Goal: Entertainment & Leisure: Consume media (video, audio)

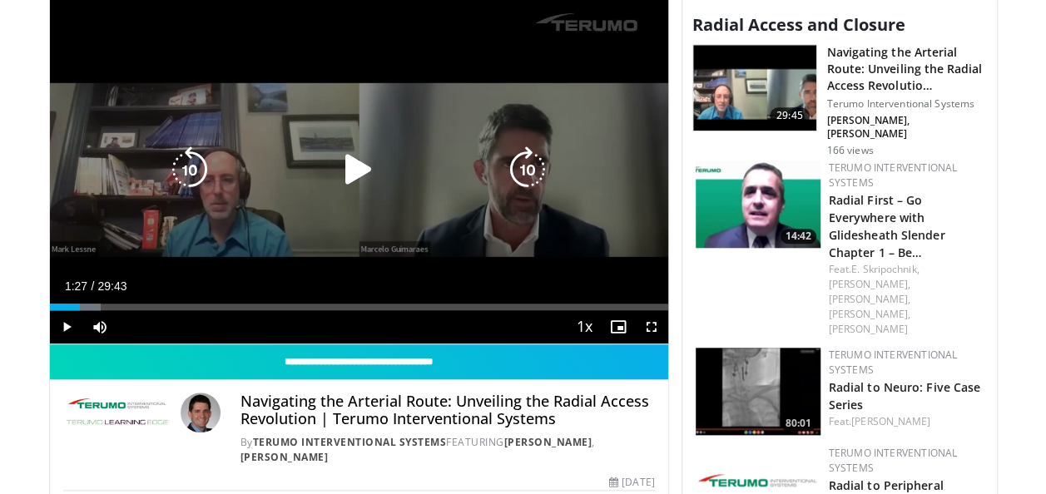
click at [359, 161] on icon "Video Player" at bounding box center [358, 169] width 47 height 47
click at [365, 165] on icon "Video Player" at bounding box center [358, 169] width 47 height 47
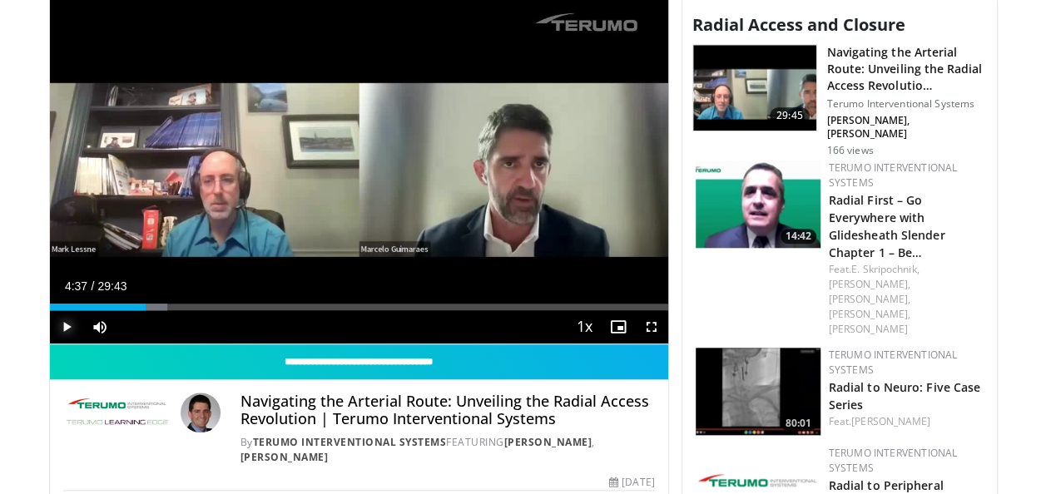
click at [62, 324] on span "Video Player" at bounding box center [66, 326] width 33 height 33
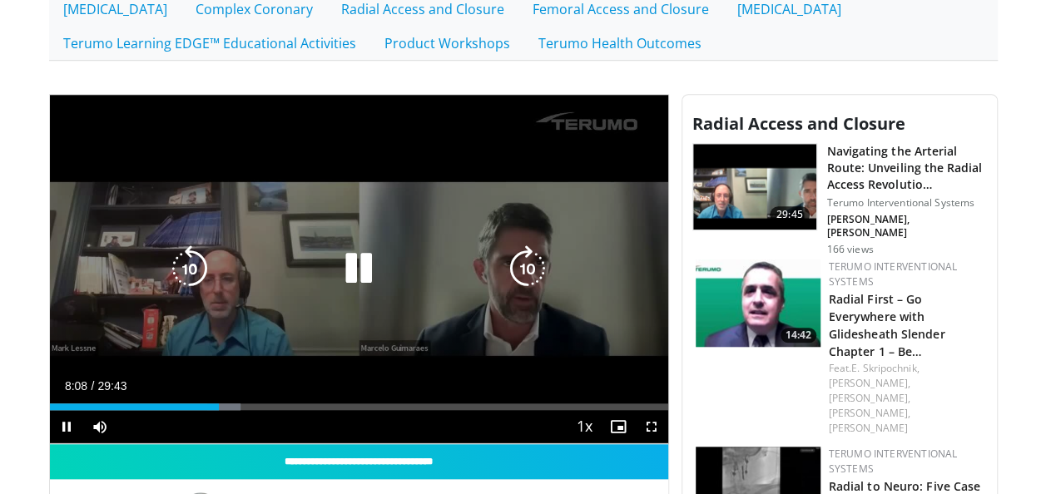
scroll to position [582, 0]
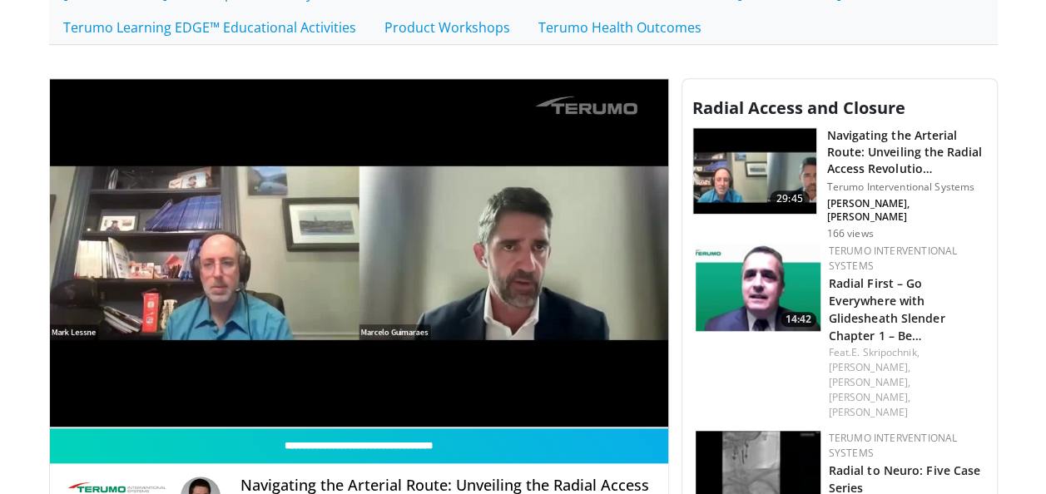
click at [674, 59] on p at bounding box center [523, 55] width 923 height 20
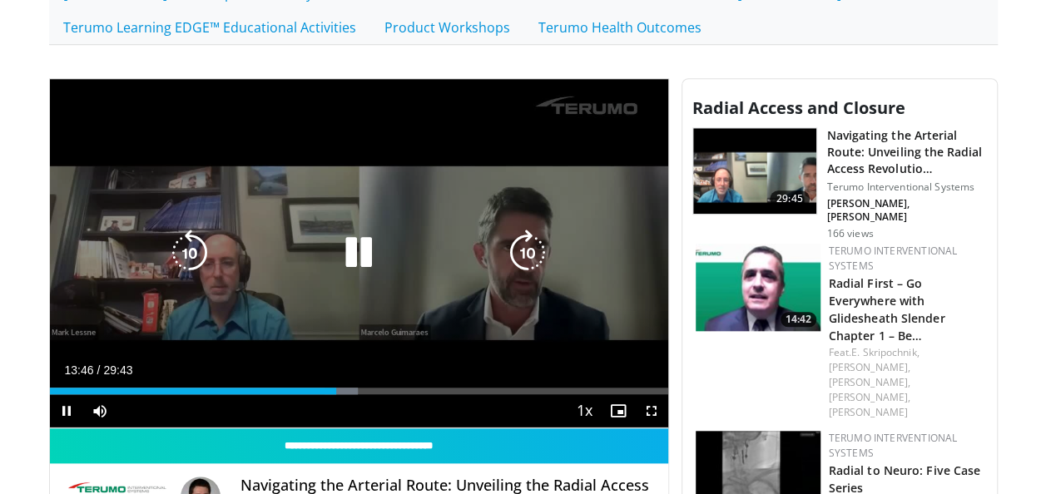
click at [183, 251] on icon "Video Player" at bounding box center [189, 253] width 47 height 47
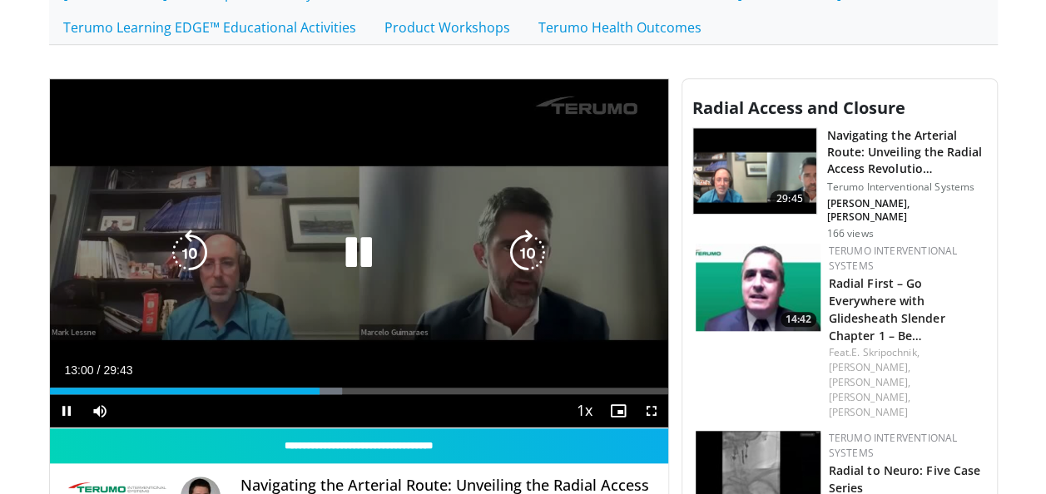
click at [183, 251] on icon "Video Player" at bounding box center [189, 253] width 47 height 47
click at [205, 251] on icon "Video Player" at bounding box center [189, 253] width 47 height 47
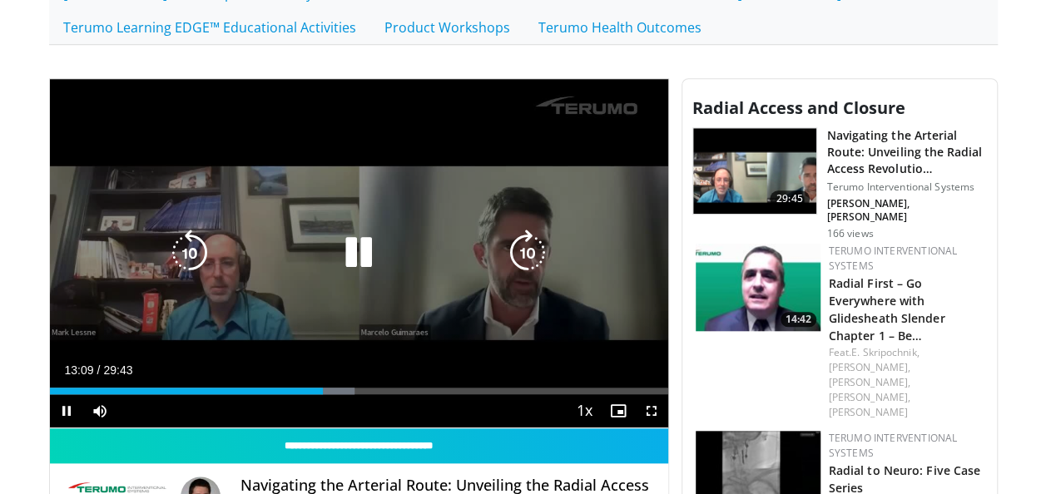
click at [205, 251] on icon "Video Player" at bounding box center [189, 253] width 47 height 47
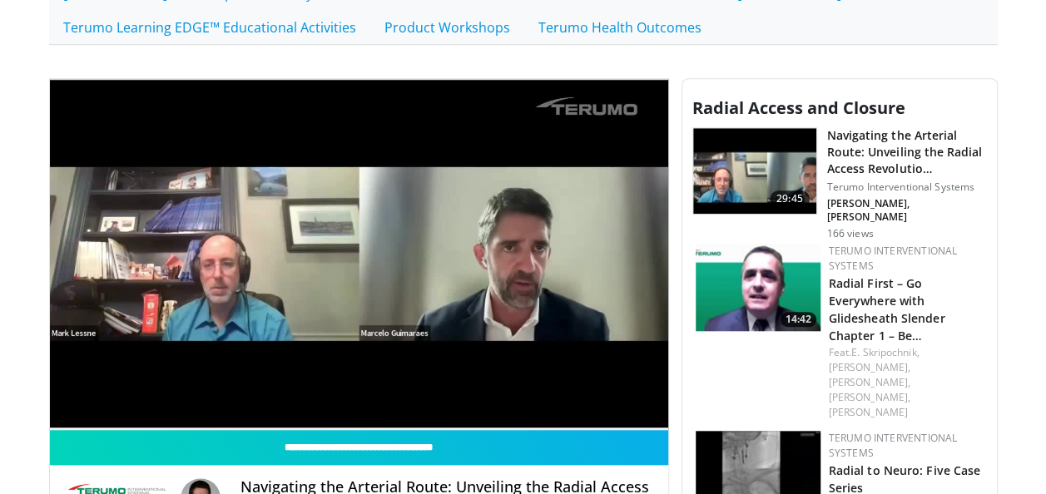
scroll to position [499, 0]
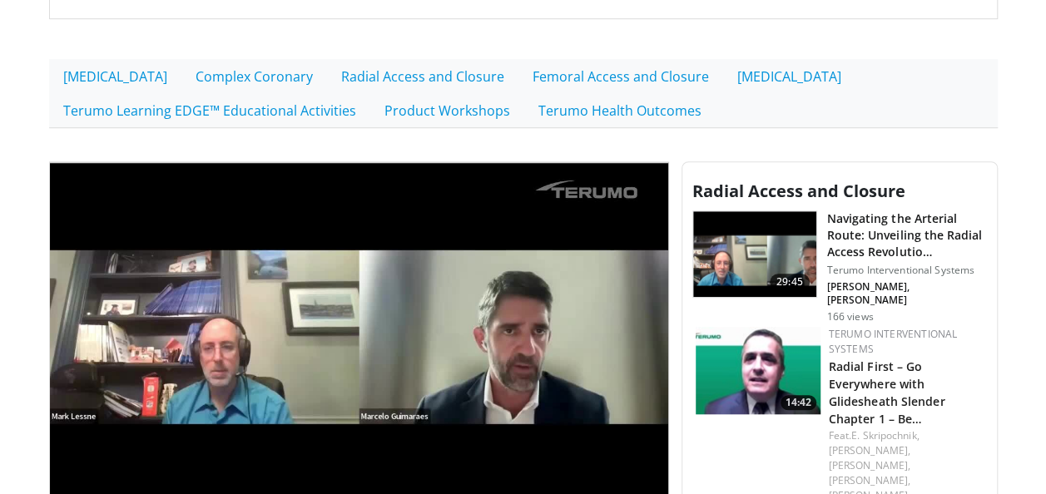
click at [853, 143] on p at bounding box center [523, 138] width 923 height 20
click at [862, 136] on p at bounding box center [523, 138] width 923 height 20
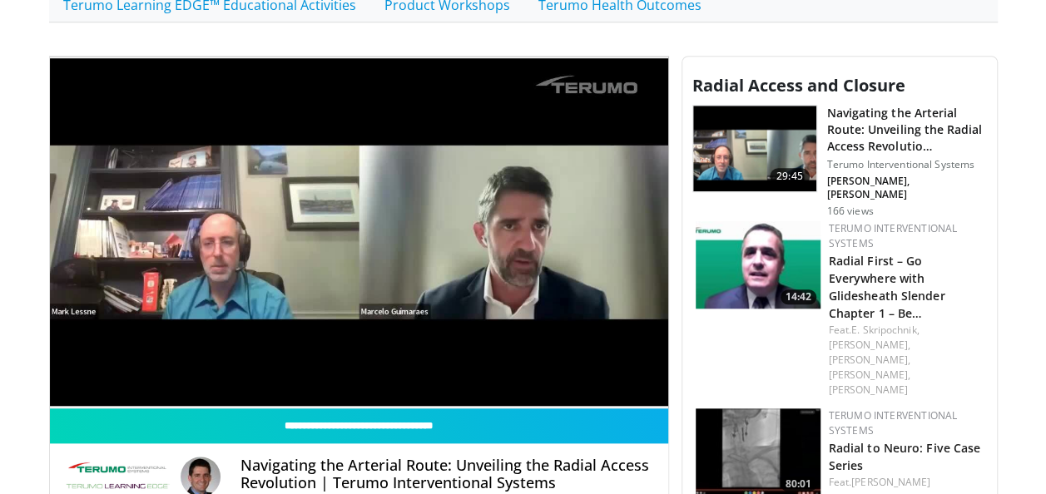
scroll to position [582, 0]
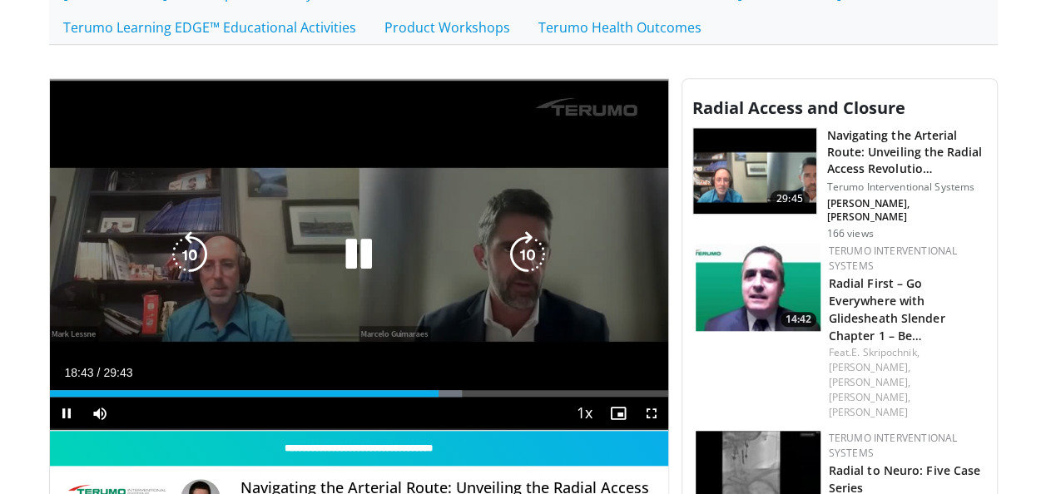
click at [355, 257] on icon "Video Player" at bounding box center [358, 254] width 47 height 47
click at [373, 245] on icon "Video Player" at bounding box center [358, 254] width 47 height 47
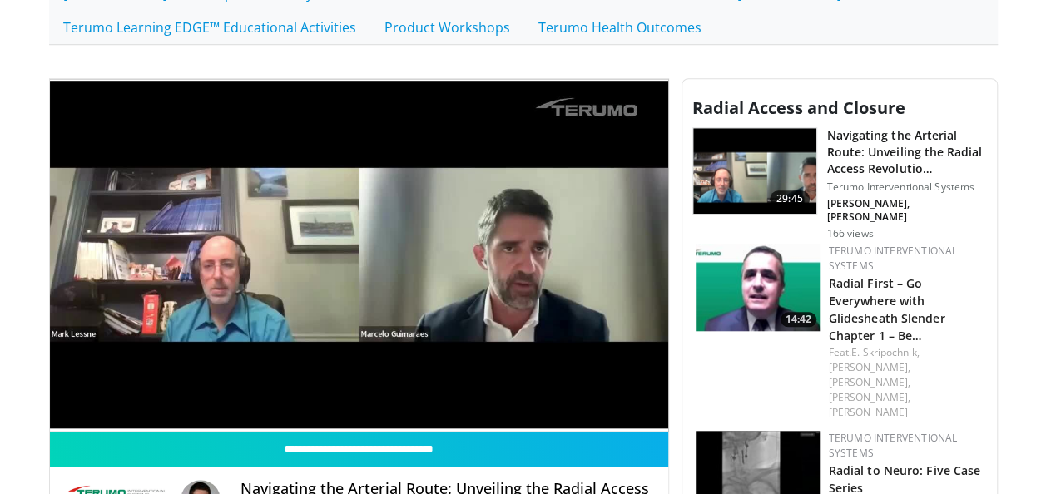
click at [785, 60] on p at bounding box center [523, 55] width 923 height 20
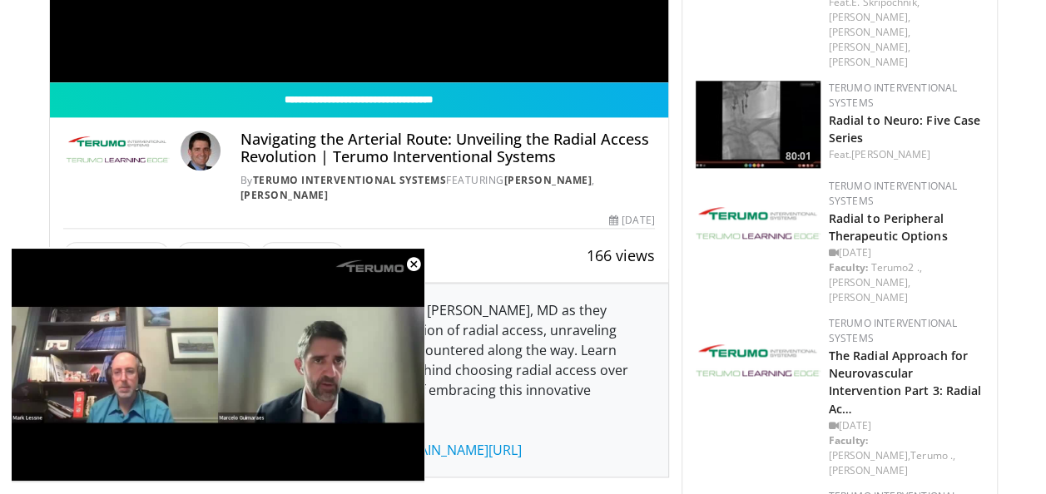
scroll to position [644, 0]
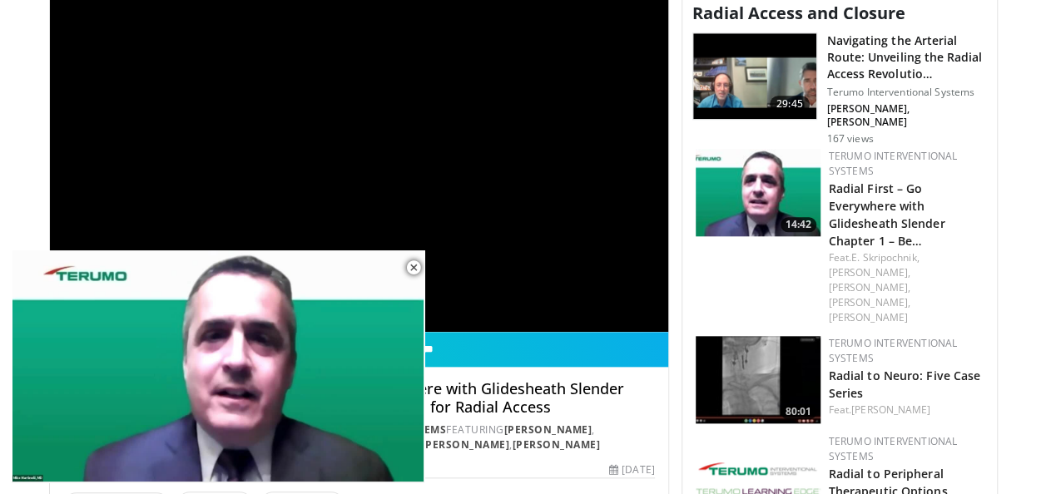
scroll to position [582, 0]
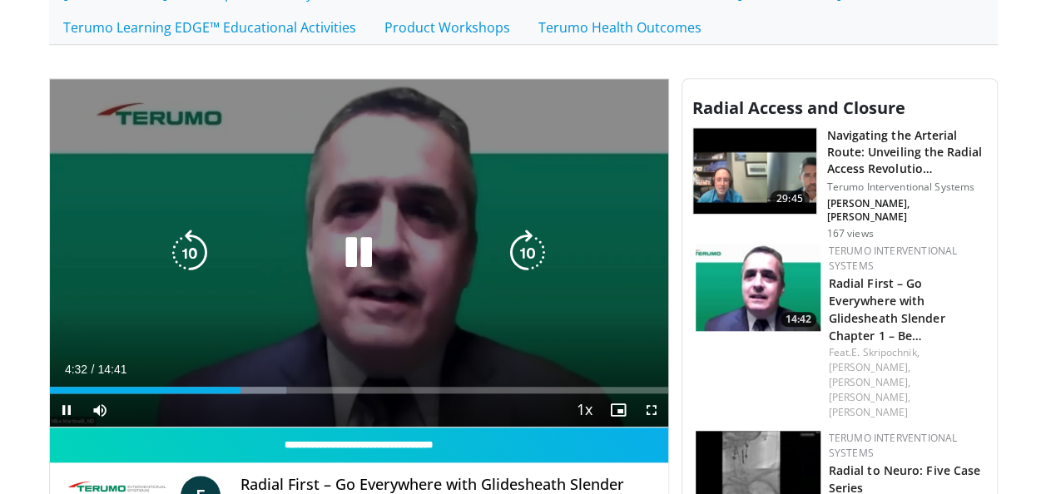
click at [367, 255] on icon "Video Player" at bounding box center [358, 253] width 47 height 47
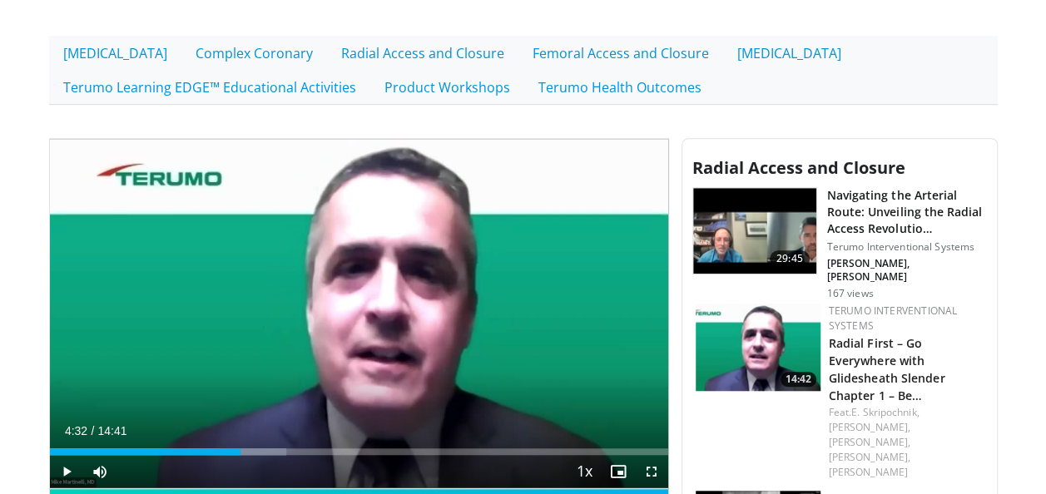
scroll to position [499, 0]
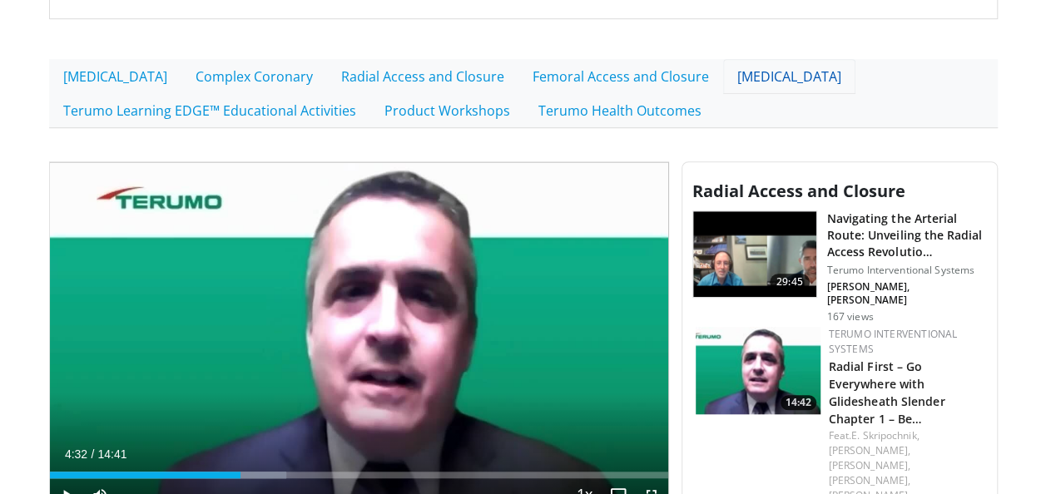
click at [763, 76] on link "[MEDICAL_DATA]" at bounding box center [789, 76] width 132 height 35
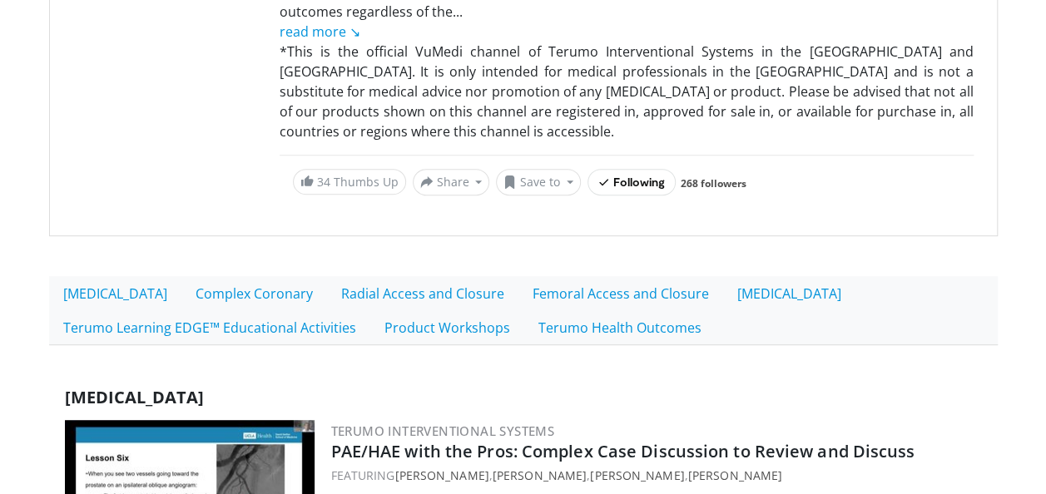
scroll to position [250, 0]
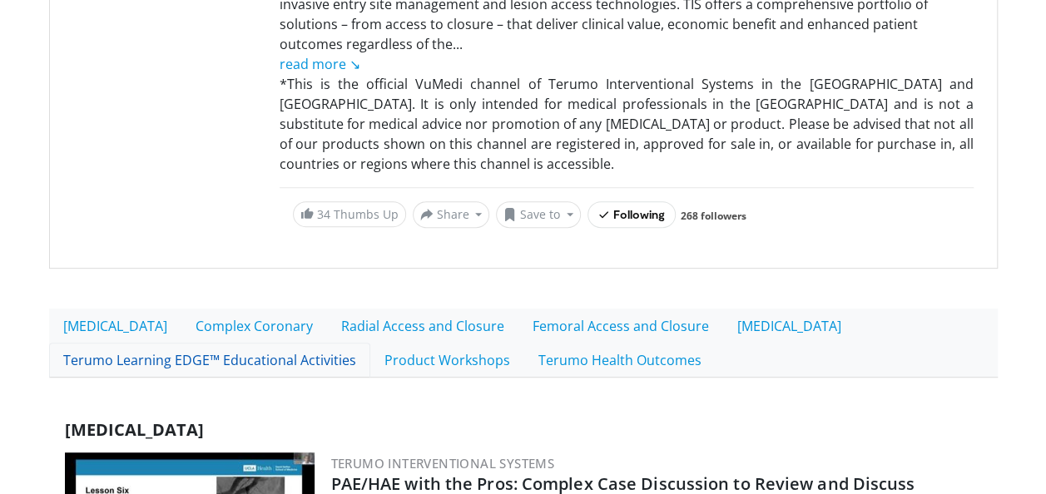
click at [131, 358] on link "Terumo Learning EDGE™ Educational Activities" at bounding box center [209, 360] width 321 height 35
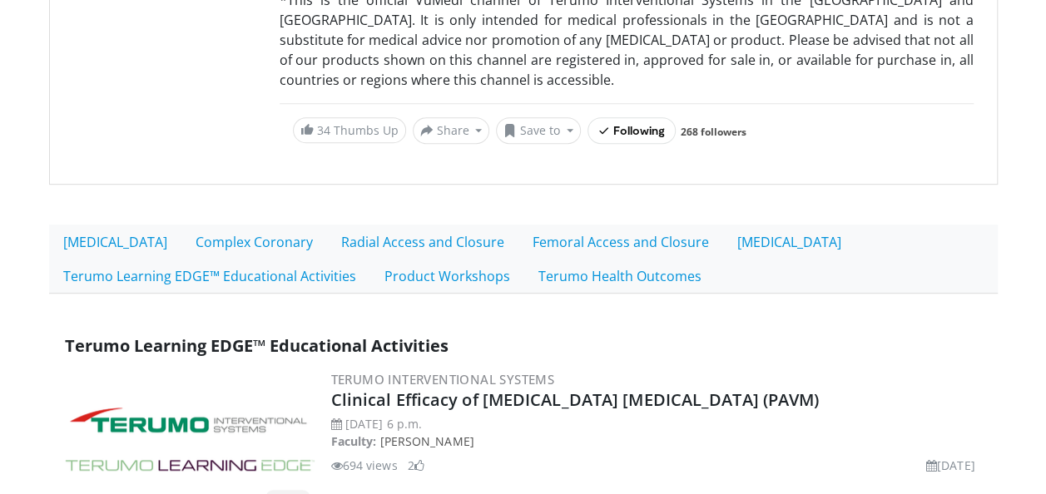
scroll to position [333, 0]
click at [441, 274] on link "Product Workshops" at bounding box center [447, 277] width 154 height 35
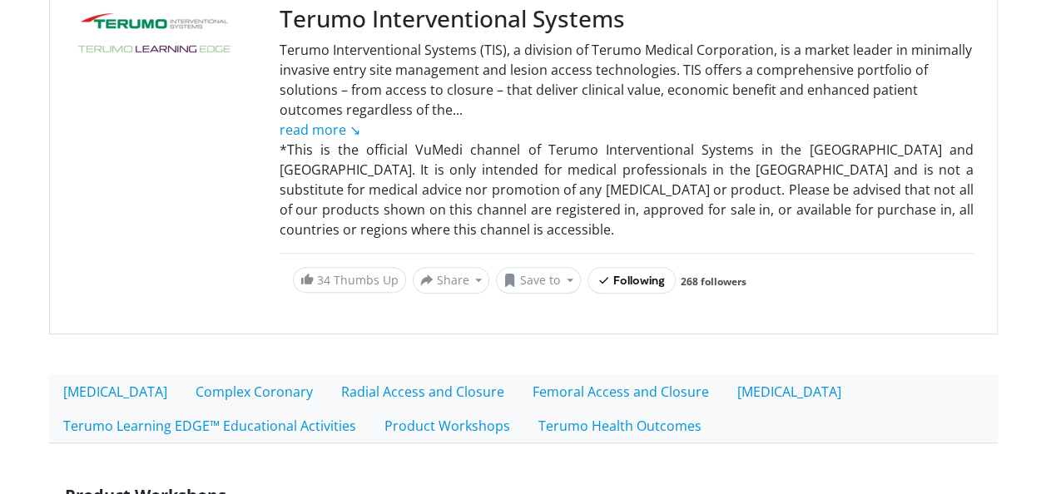
scroll to position [416, 0]
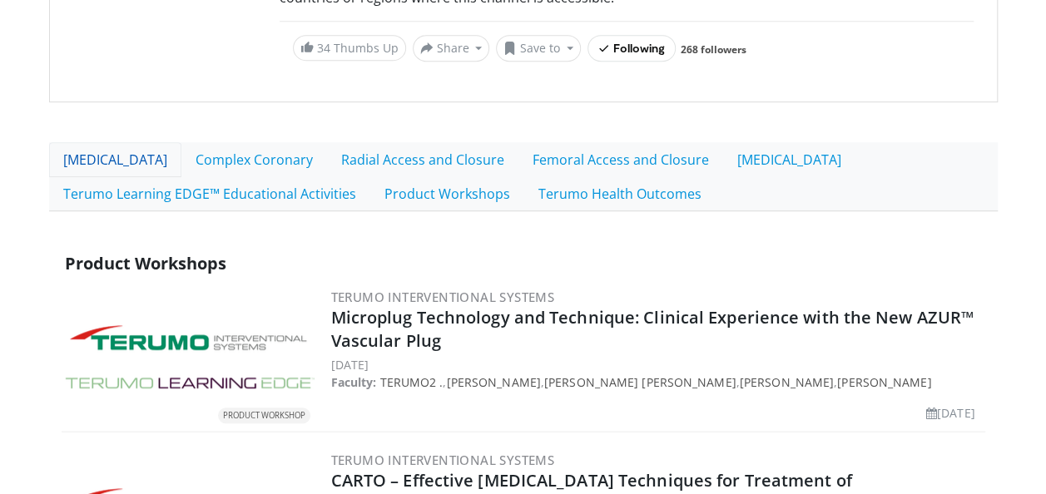
click at [147, 166] on link "[MEDICAL_DATA]" at bounding box center [115, 159] width 132 height 35
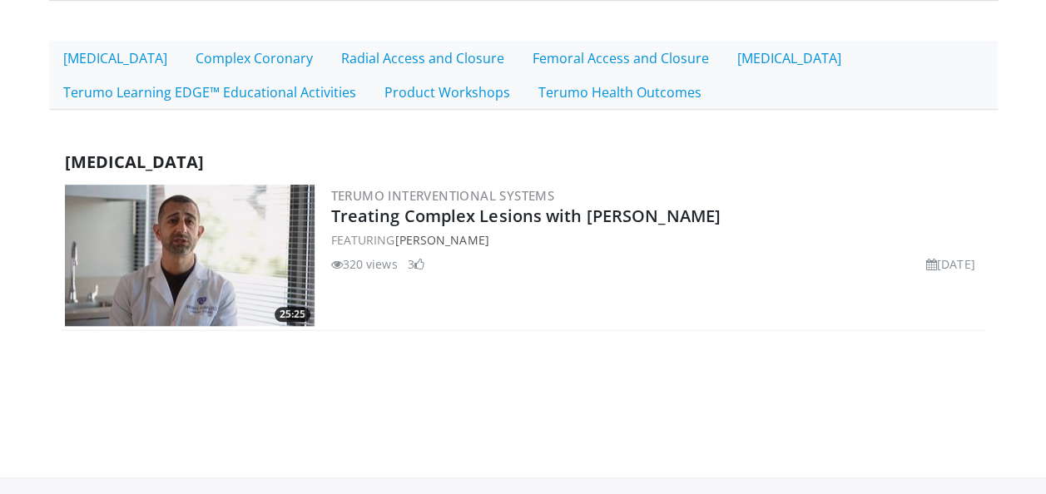
scroll to position [379, 0]
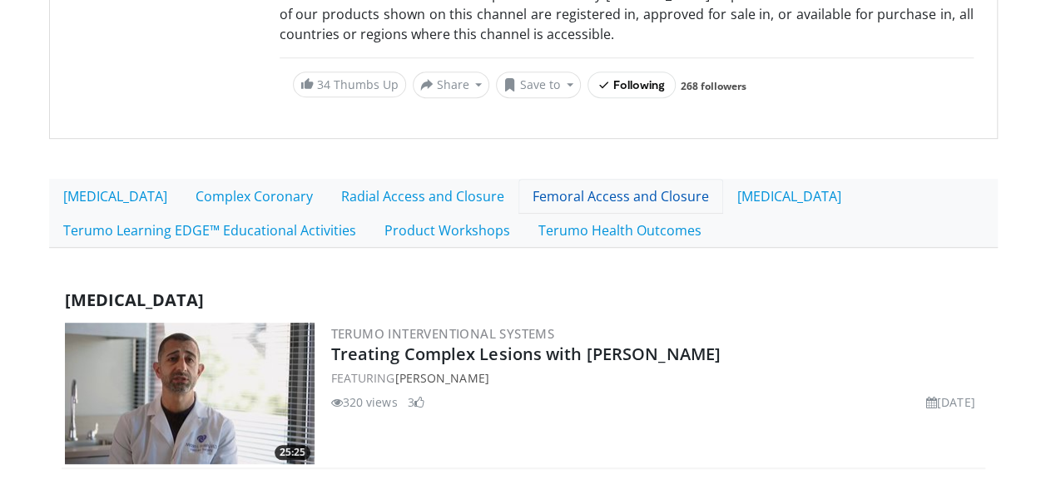
click at [603, 205] on link "Femoral Access and Closure" at bounding box center [620, 196] width 205 height 35
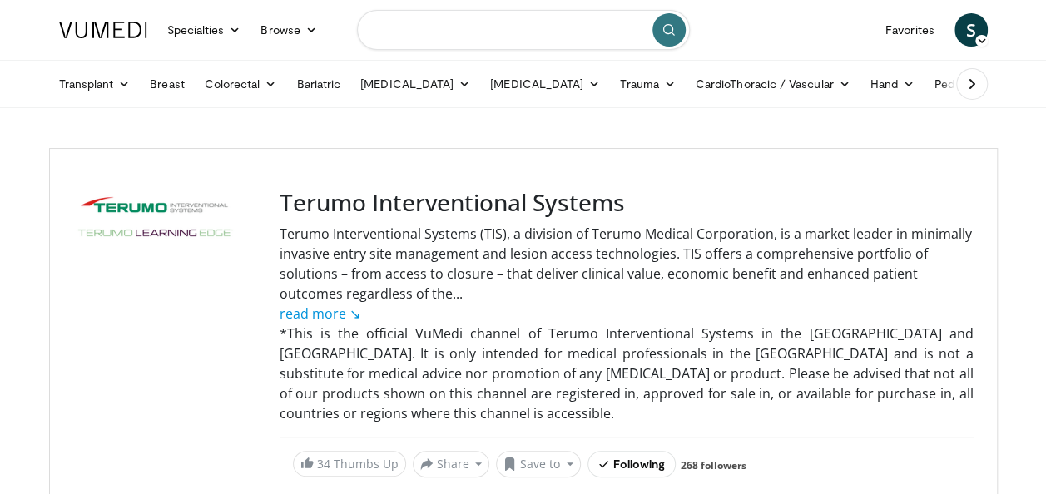
click at [424, 23] on input "Search topics, interventions" at bounding box center [523, 30] width 333 height 40
